Goal: Information Seeking & Learning: Check status

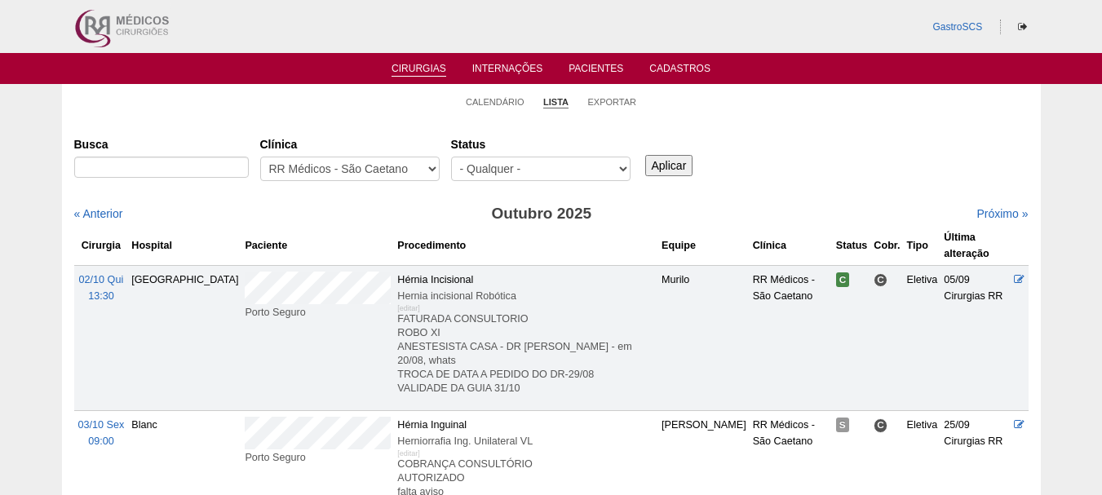
click at [465, 154] on div "Status - Qualquer - Reservada Confirmada Suspensa Cancelada" at bounding box center [546, 160] width 191 height 59
click at [480, 169] on select "- Qualquer - Reservada Confirmada Suspensa Cancelada" at bounding box center [540, 169] width 179 height 24
select select "conf"
click at [451, 157] on select "- Qualquer - Reservada Confirmada Suspensa Cancelada" at bounding box center [540, 169] width 179 height 24
click at [652, 173] on input "Aplicar" at bounding box center [669, 165] width 48 height 21
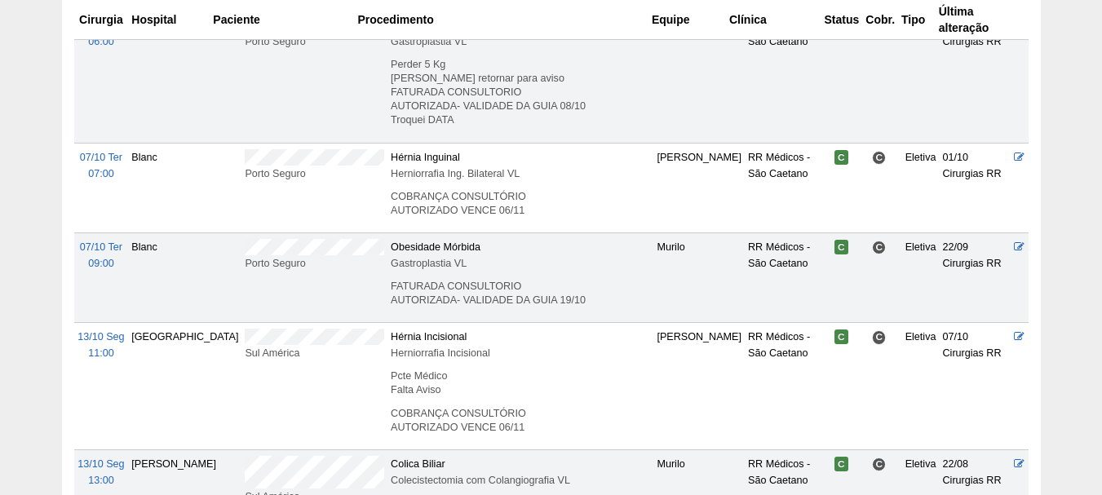
scroll to position [734, 0]
